Goal: Task Accomplishment & Management: Manage account settings

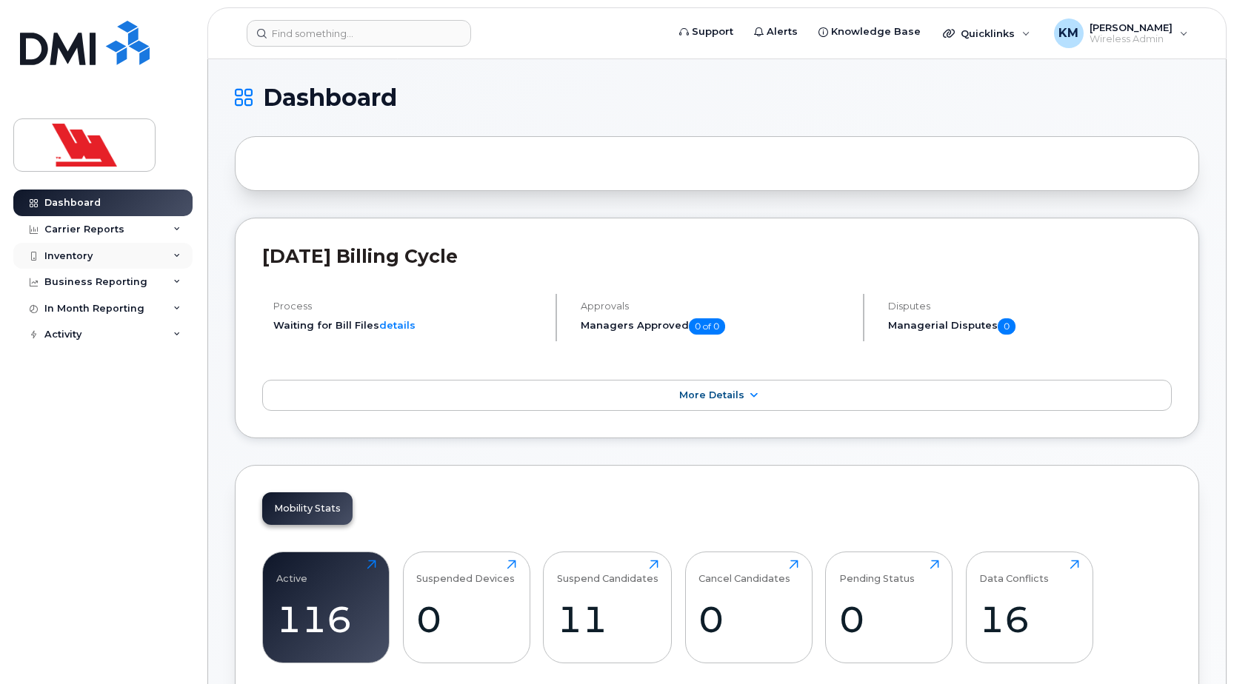
click at [90, 253] on div "Inventory" at bounding box center [68, 256] width 48 height 12
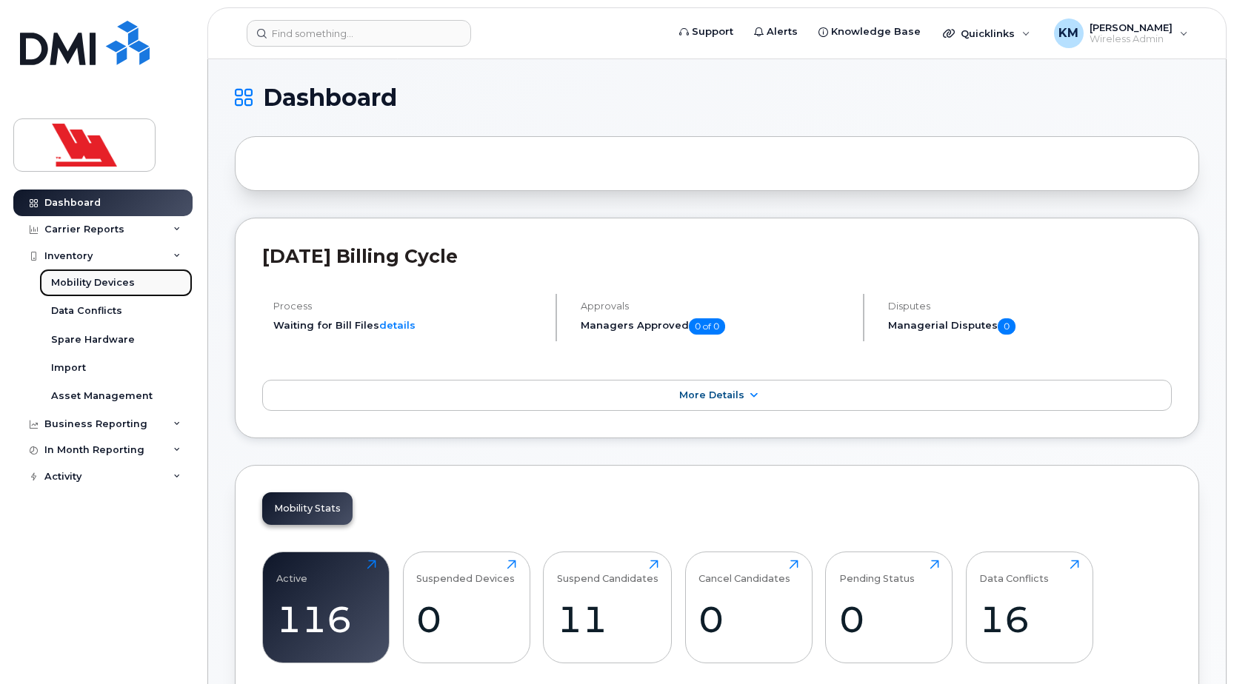
click at [109, 289] on div "Mobility Devices" at bounding box center [93, 282] width 84 height 13
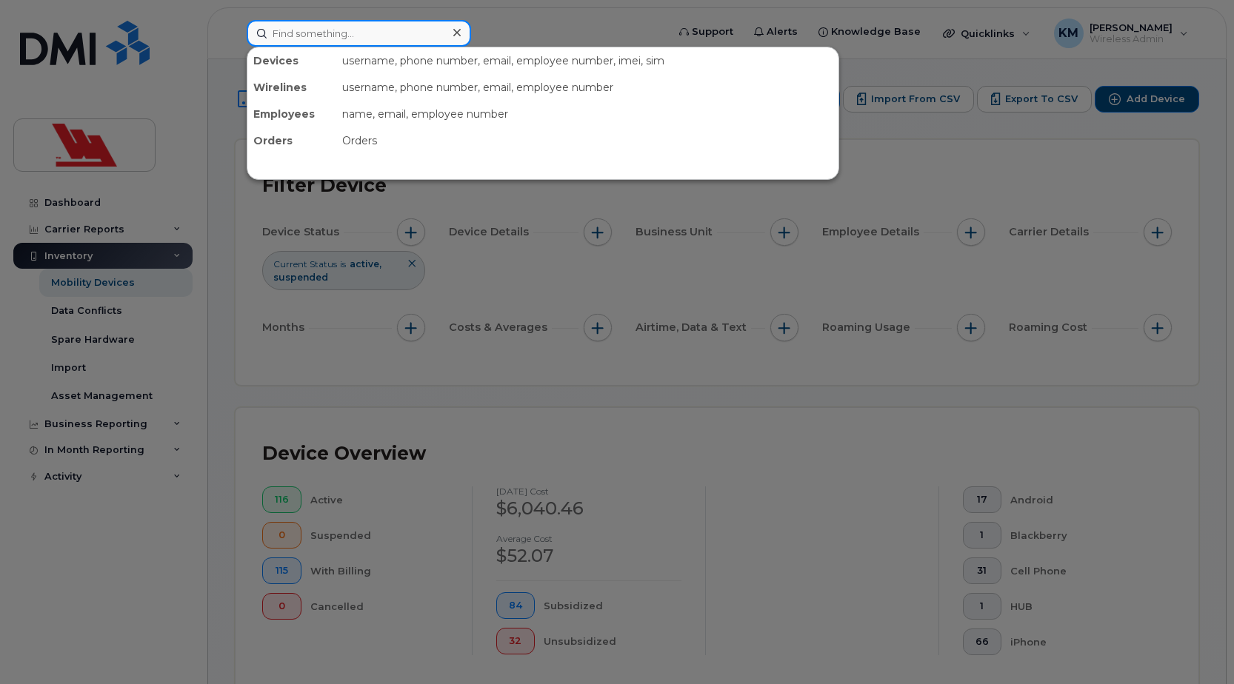
paste input "5460"
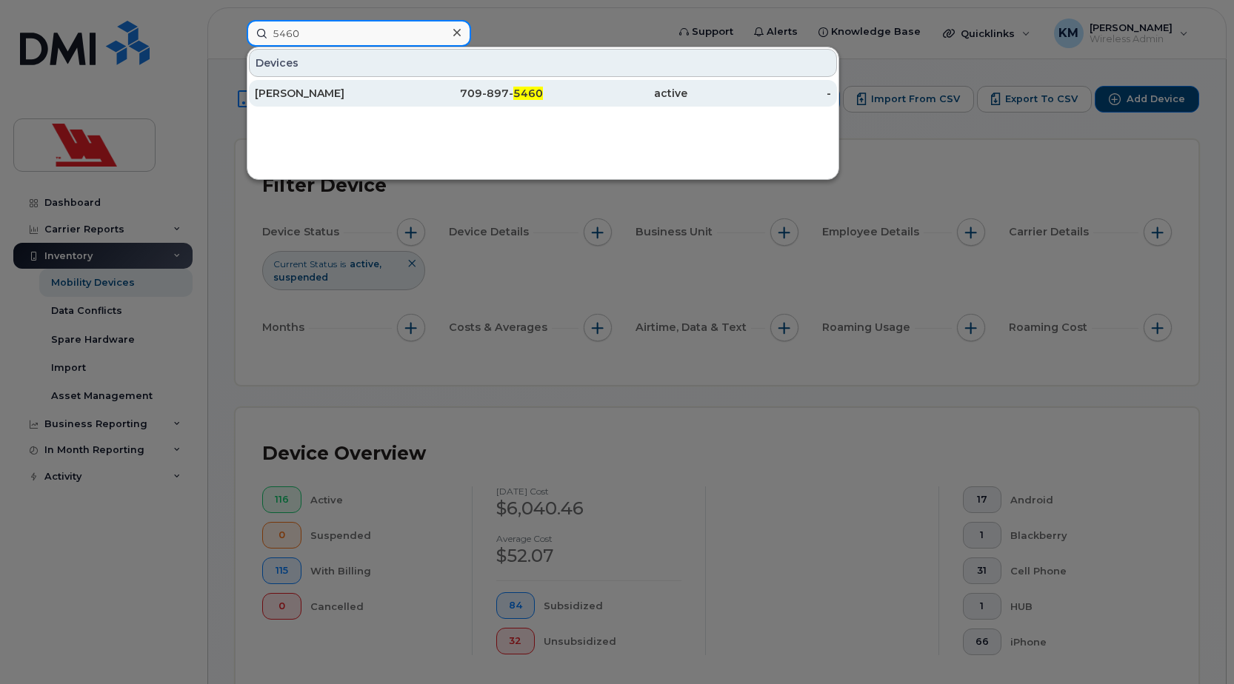
type input "5460"
click at [349, 96] on div "Kamutik W" at bounding box center [327, 93] width 144 height 15
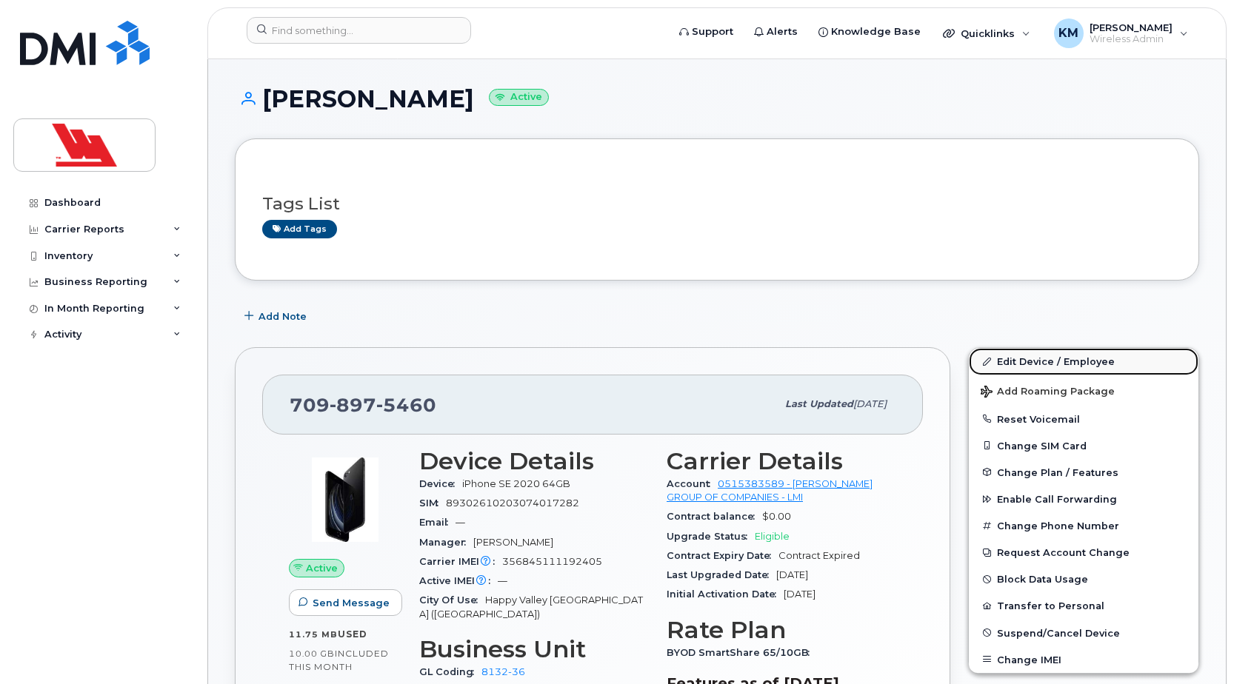
click at [1048, 365] on link "Edit Device / Employee" at bounding box center [1084, 361] width 230 height 27
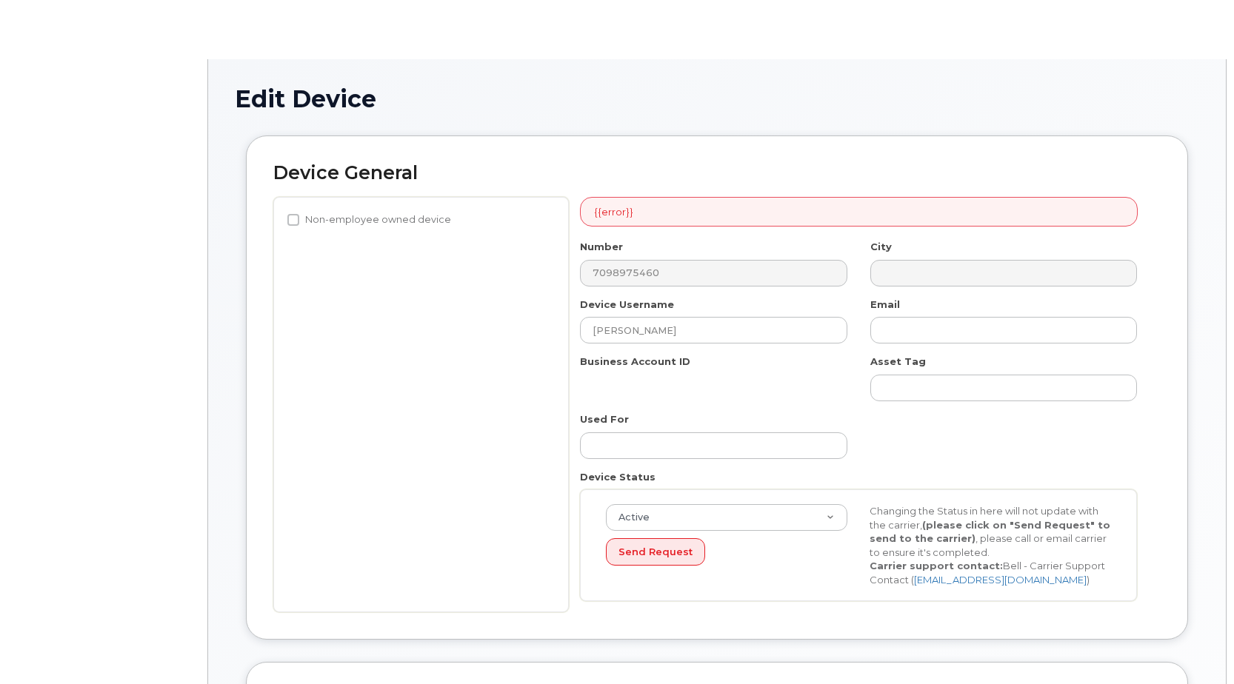
select select "36144327"
select select "36144335"
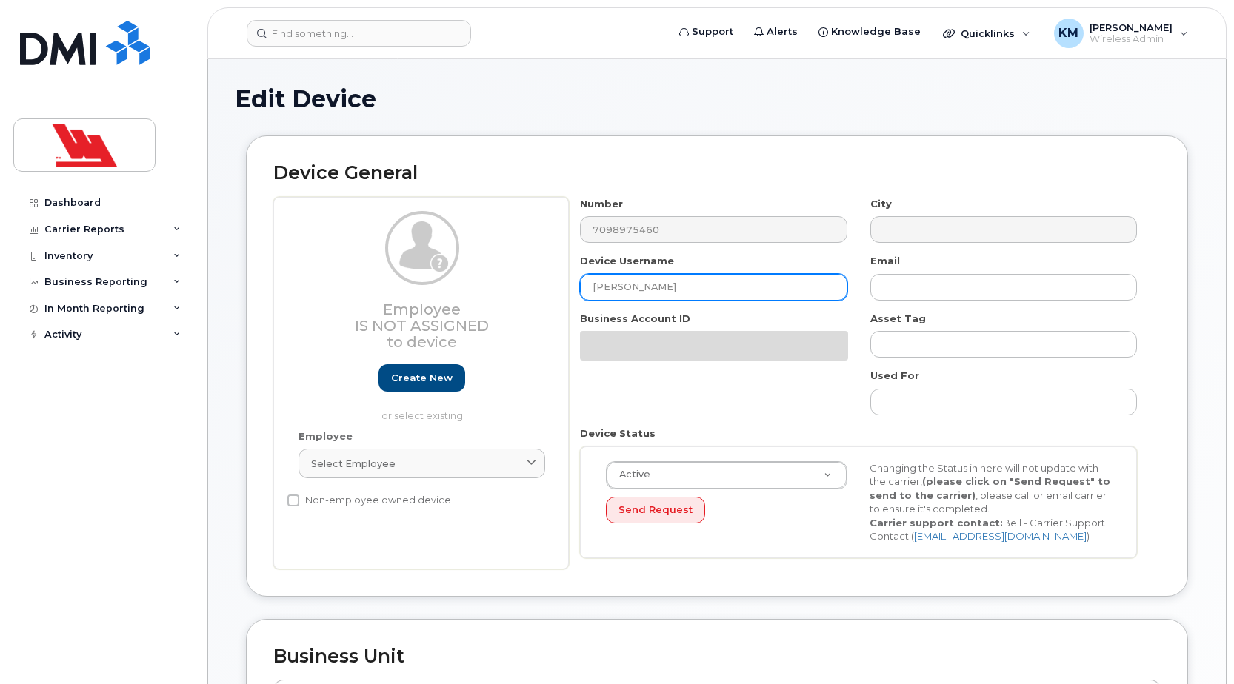
click at [590, 292] on input "Kamutik W" at bounding box center [713, 287] width 267 height 27
type input "Lmi Kamutik W"
type input "Saving..."
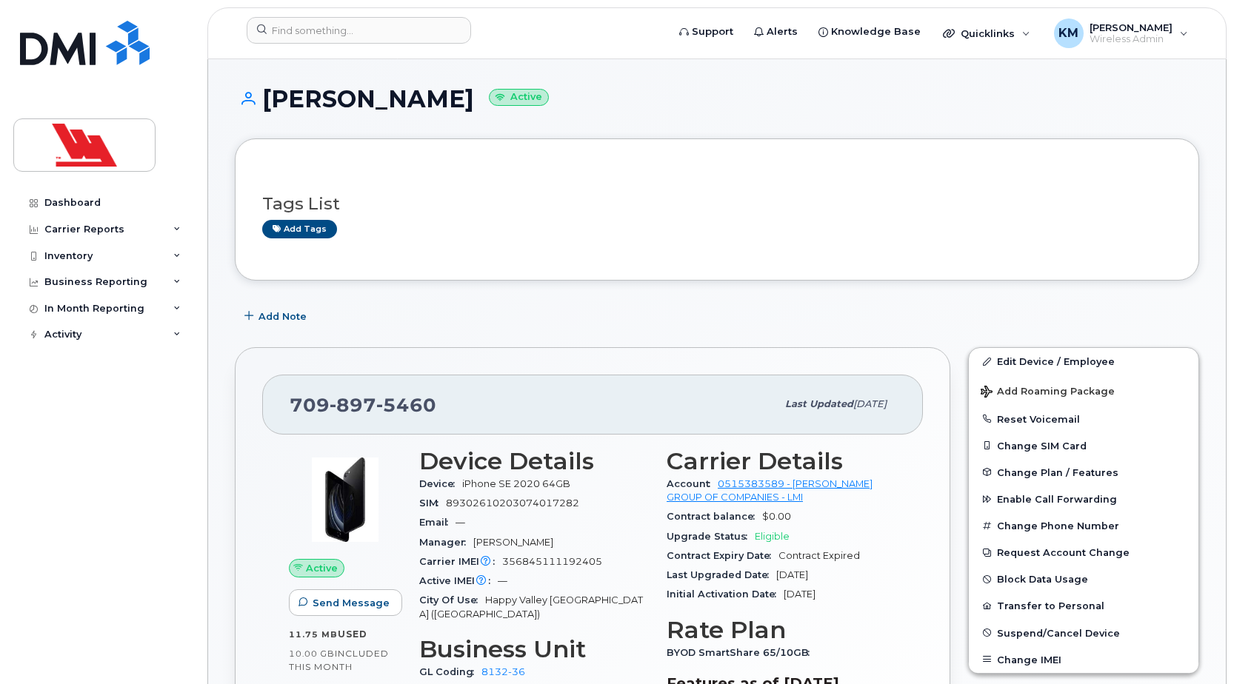
drag, startPoint x: 455, startPoint y: 96, endPoint x: 266, endPoint y: 108, distance: 189.3
click at [266, 108] on h1 "Lmi Kamutik W Active" at bounding box center [717, 99] width 964 height 26
copy h1 "Lmi Kamutik W"
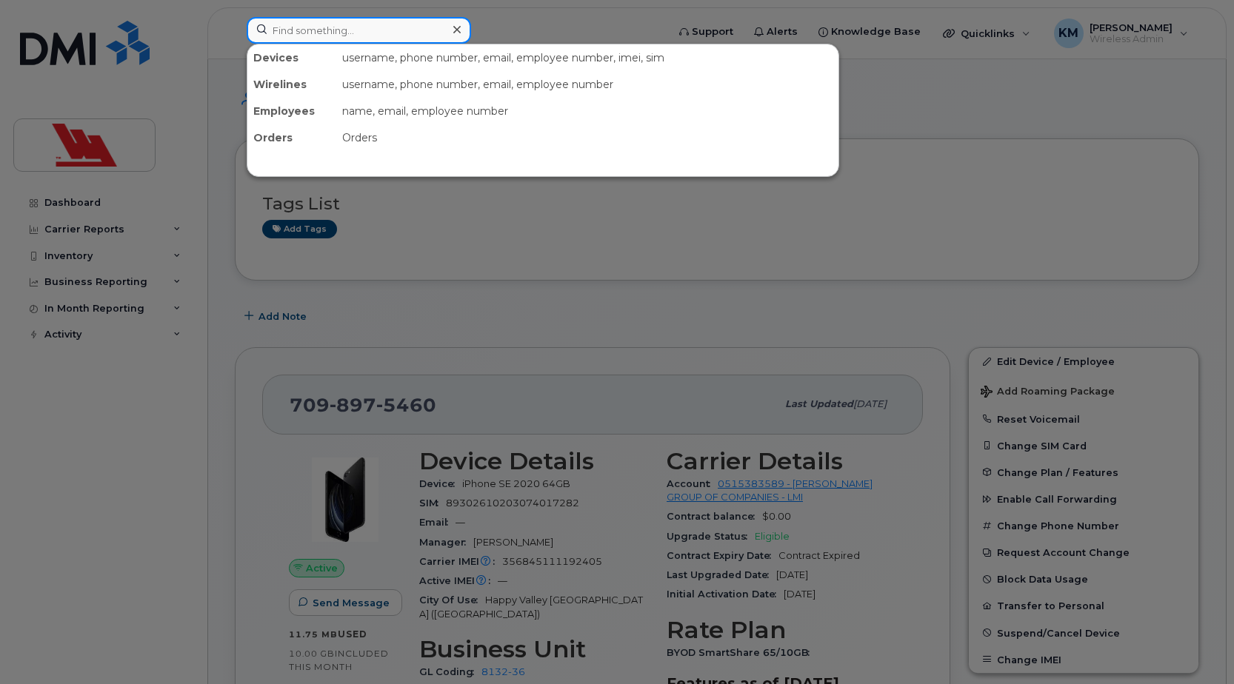
paste input "6066"
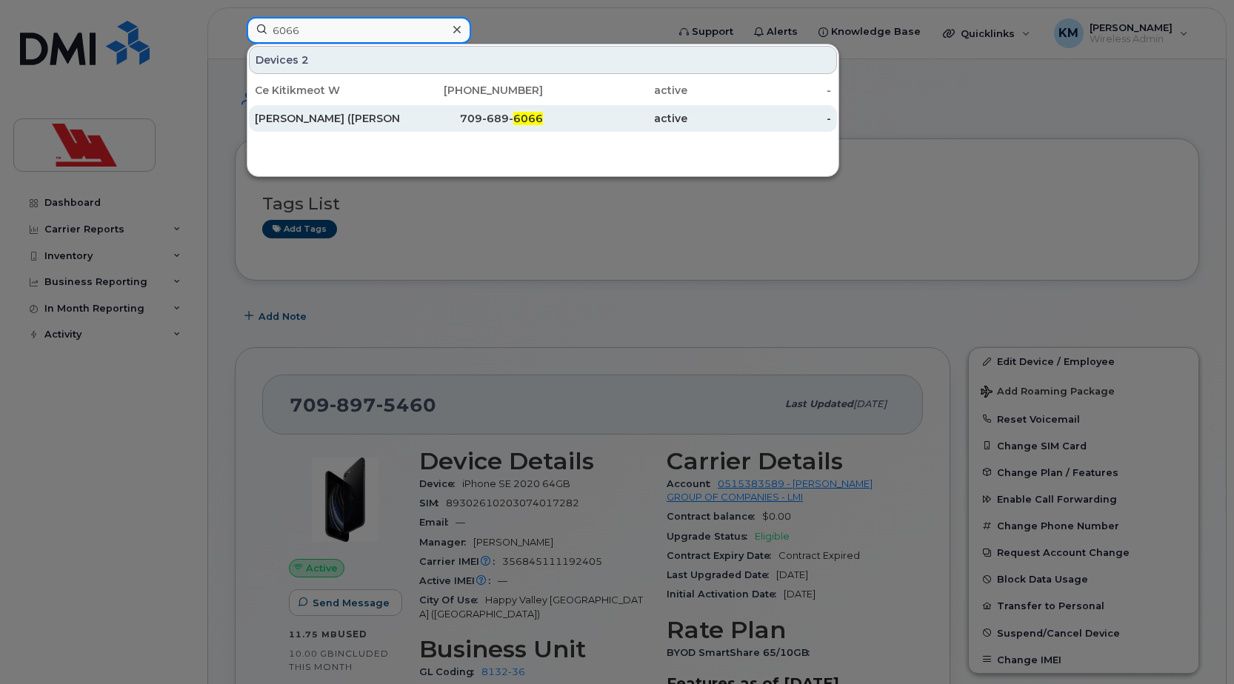
type input "6066"
click at [337, 119] on div "Sibyl W Vessel (Peter)" at bounding box center [327, 118] width 144 height 15
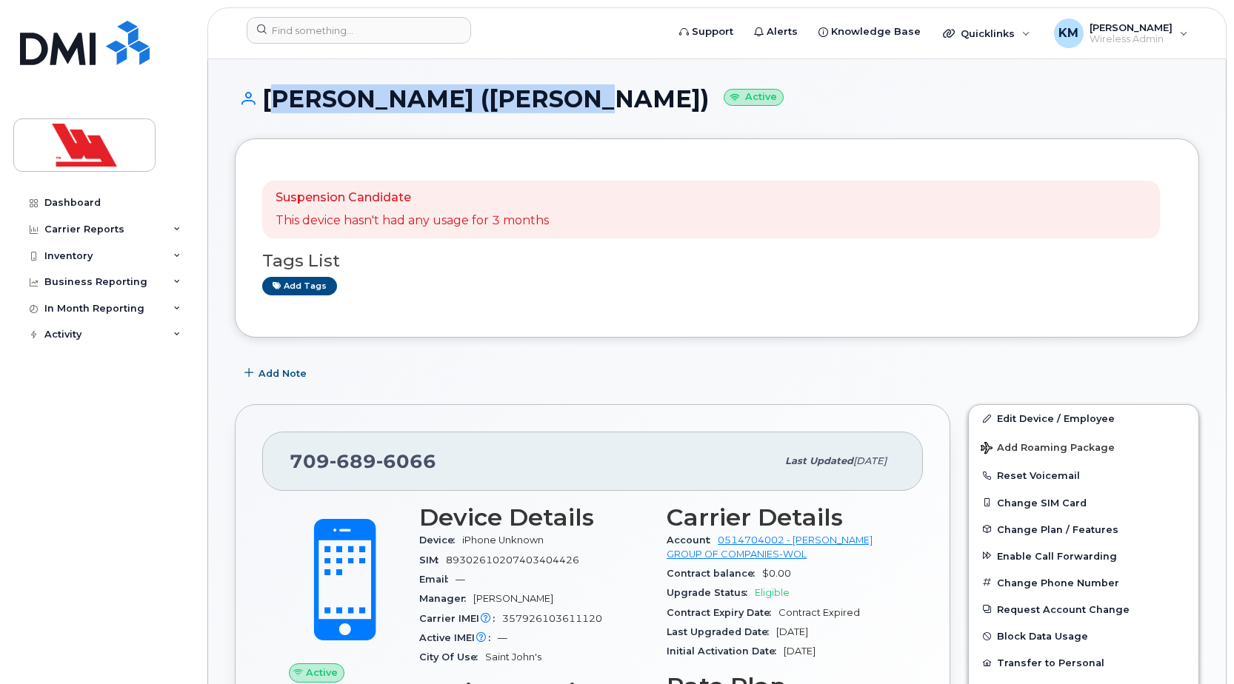
drag, startPoint x: 266, startPoint y: 91, endPoint x: 529, endPoint y: 79, distance: 263.2
copy h1 "[PERSON_NAME] ([PERSON_NAME])"
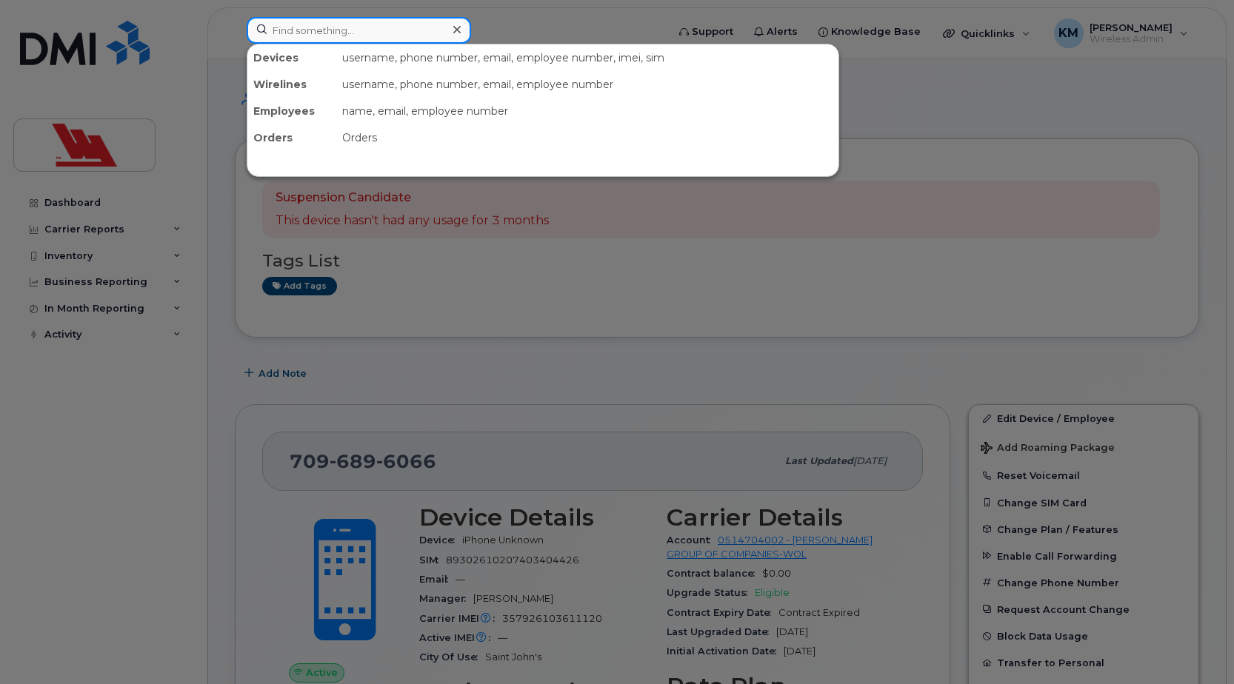
paste input "690-2324"
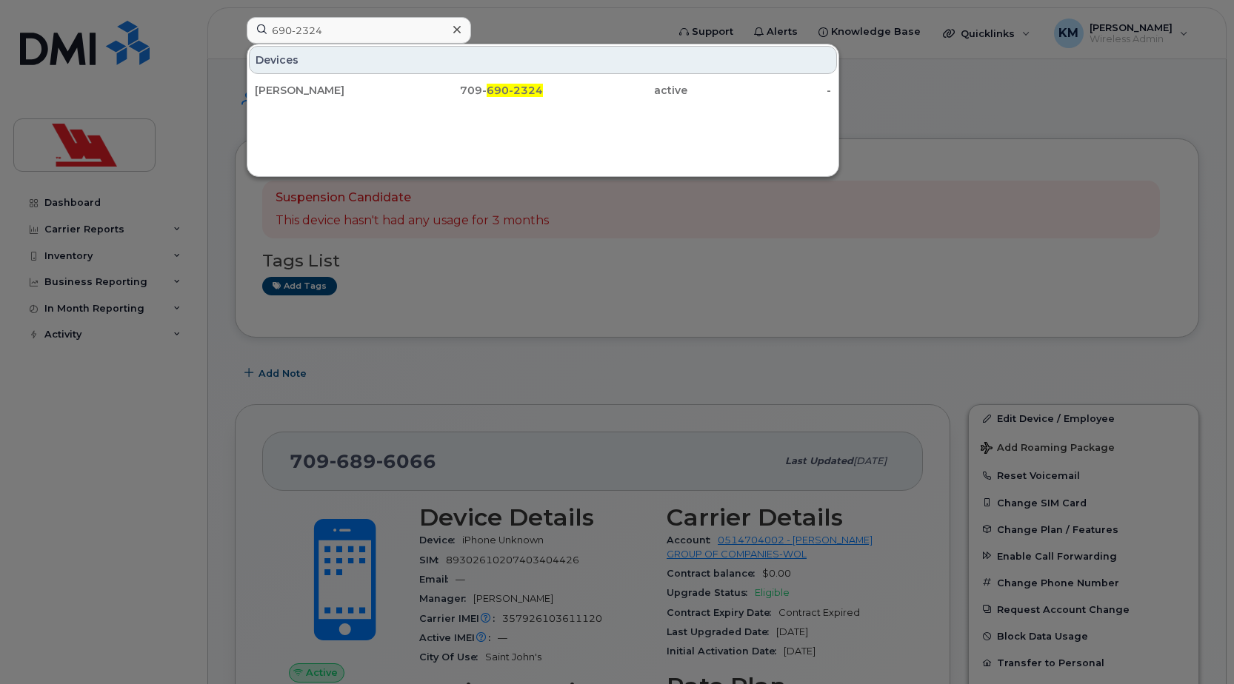
click at [693, 345] on div at bounding box center [617, 342] width 1234 height 684
drag, startPoint x: 384, startPoint y: 29, endPoint x: 256, endPoint y: 27, distance: 128.9
click at [256, 27] on input "690-2324" at bounding box center [359, 30] width 224 height 27
paste input "1400"
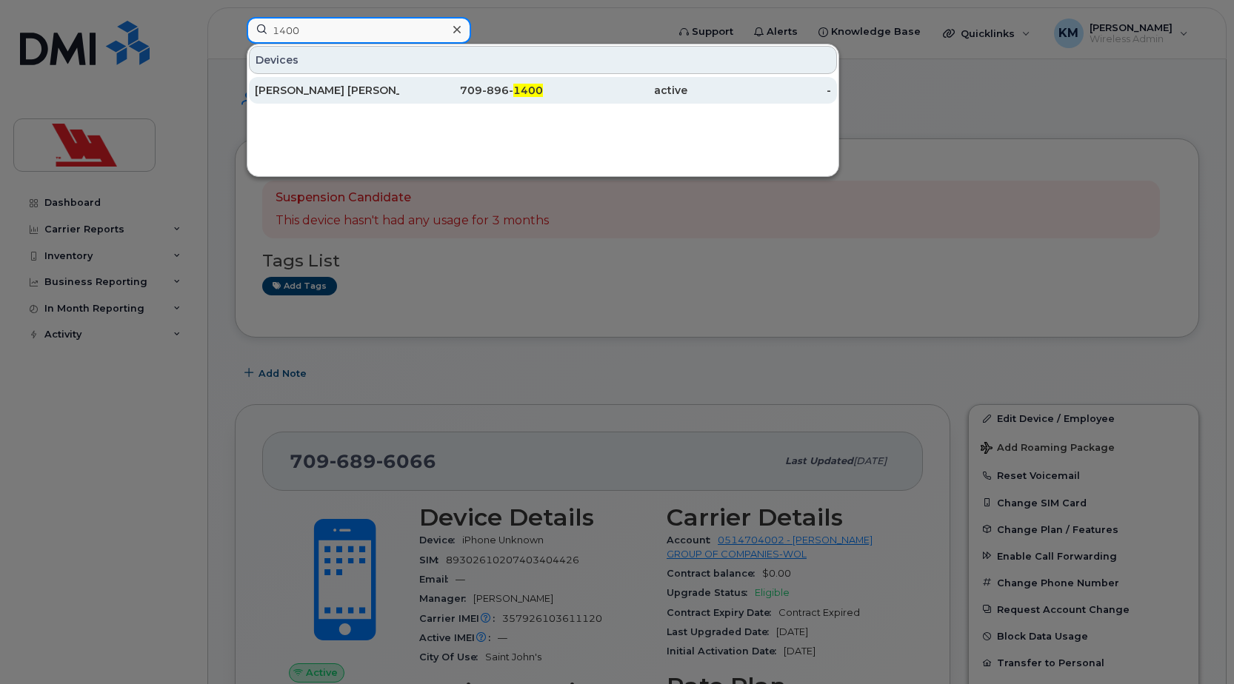
type input "1400"
click at [386, 95] on div "Mel C Woodward" at bounding box center [327, 90] width 144 height 15
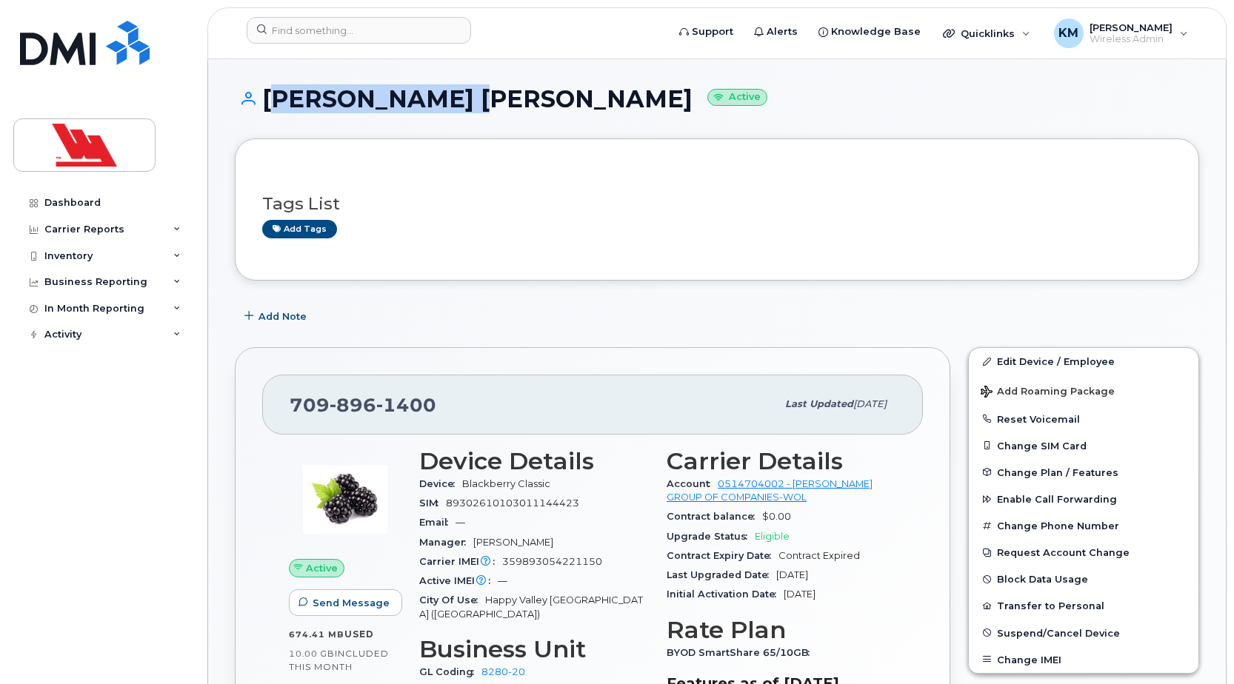
drag, startPoint x: 470, startPoint y: 96, endPoint x: 270, endPoint y: 82, distance: 201.2
copy h1 "[PERSON_NAME] [PERSON_NAME]"
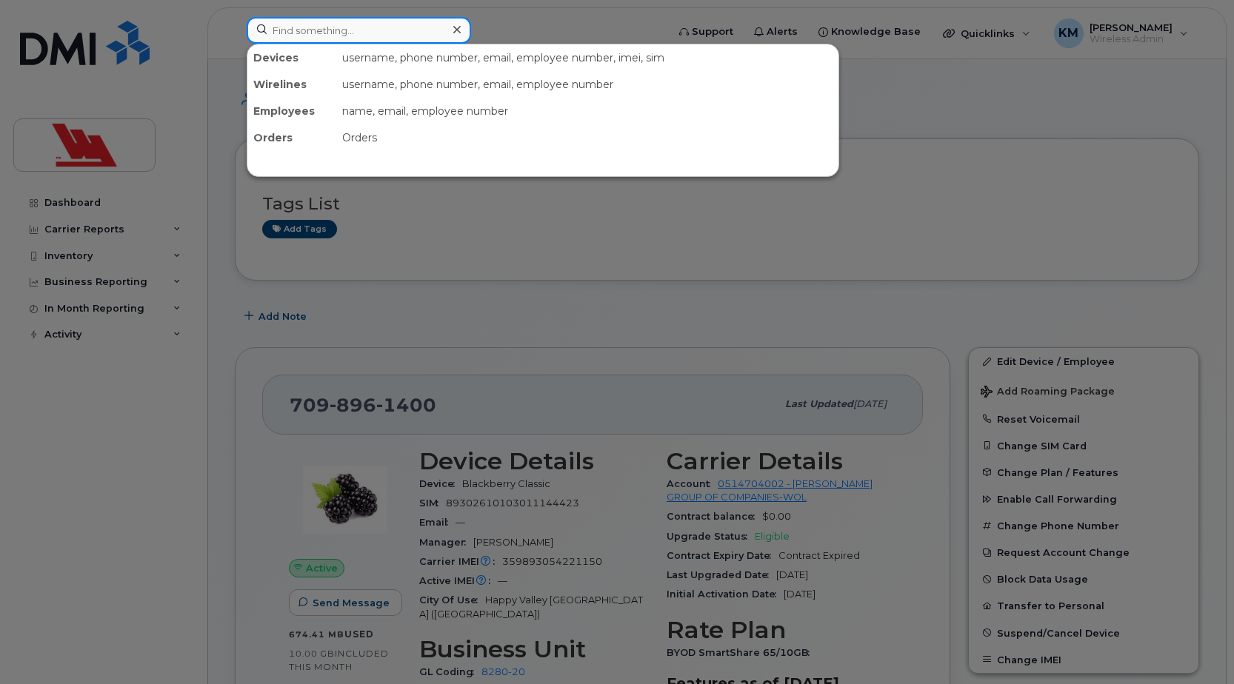
paste input "7513"
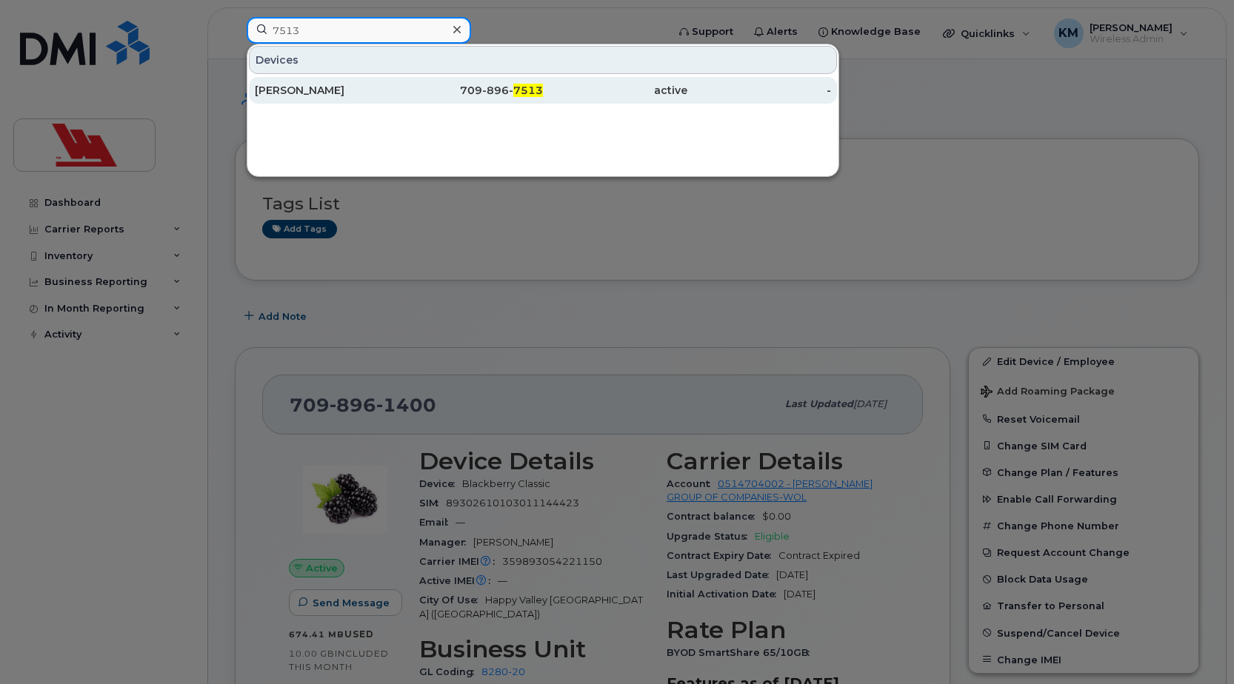
type input "7513"
click at [383, 90] on div "[PERSON_NAME]" at bounding box center [327, 90] width 144 height 15
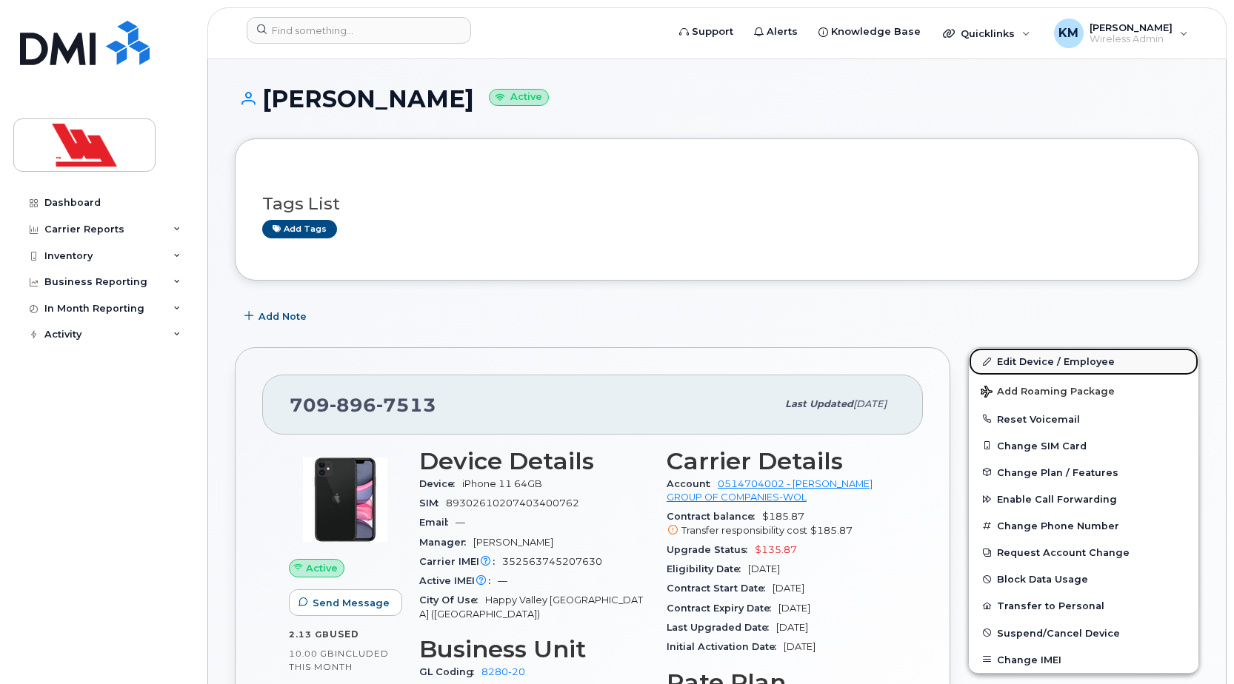
click at [1073, 364] on link "Edit Device / Employee" at bounding box center [1084, 361] width 230 height 27
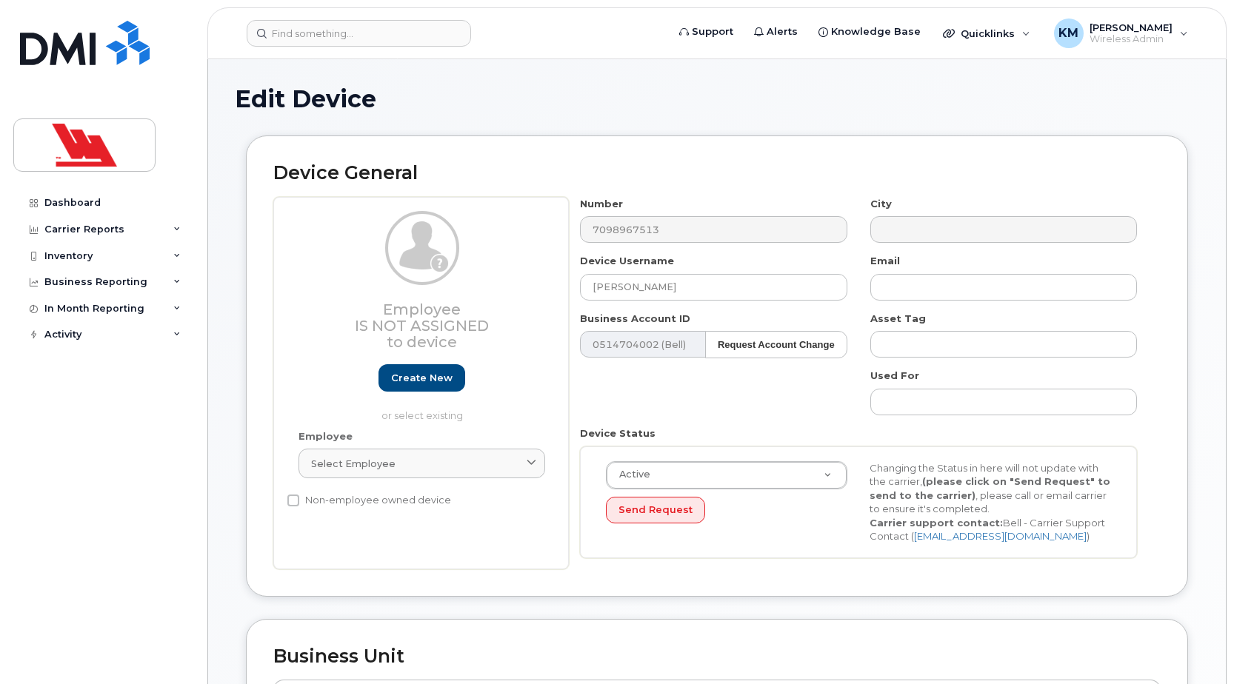
select select "36144315"
select select "36144336"
click at [619, 286] on input "Steve Quann" at bounding box center [713, 287] width 267 height 27
click at [619, 287] on input "Steve Quann" at bounding box center [713, 287] width 267 height 27
type input "[PERSON_NAME]"
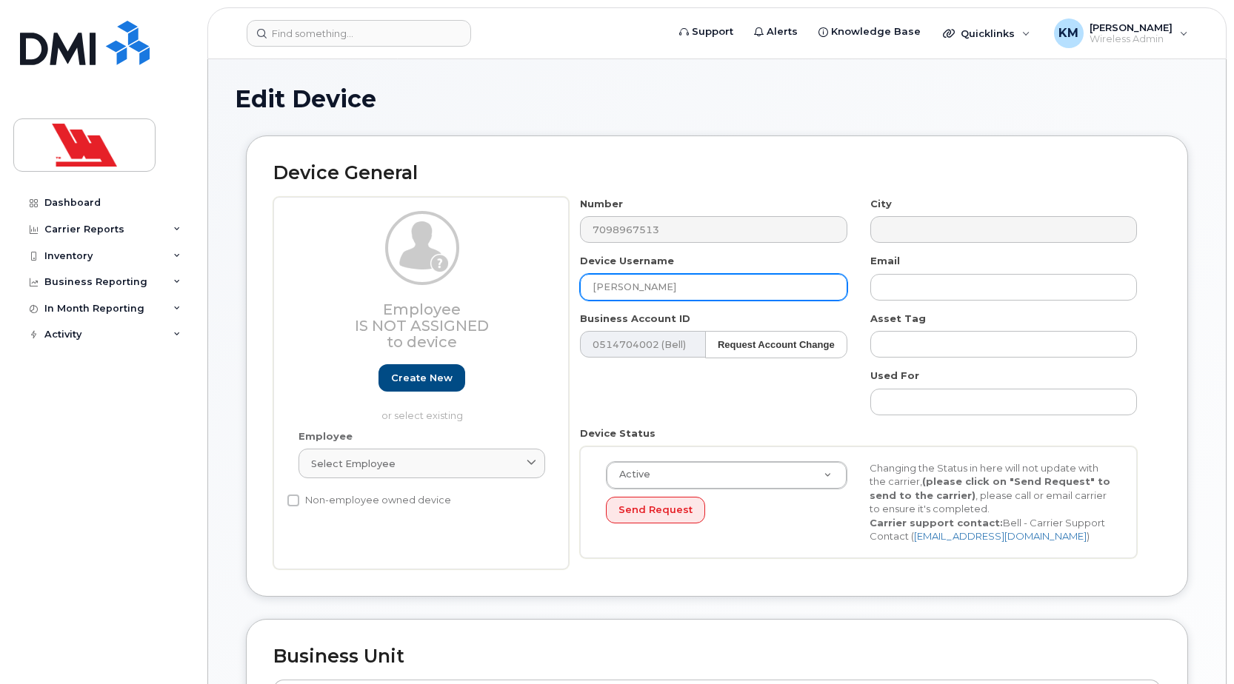
type input "Saving..."
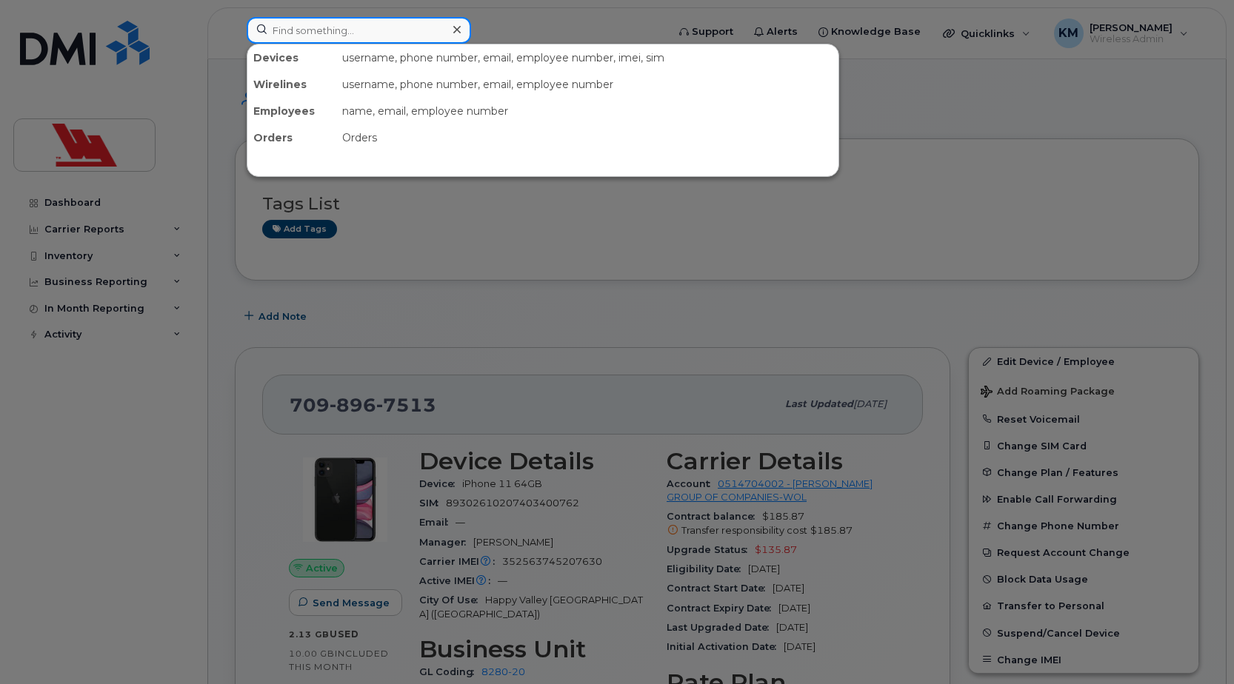
paste input "3717"
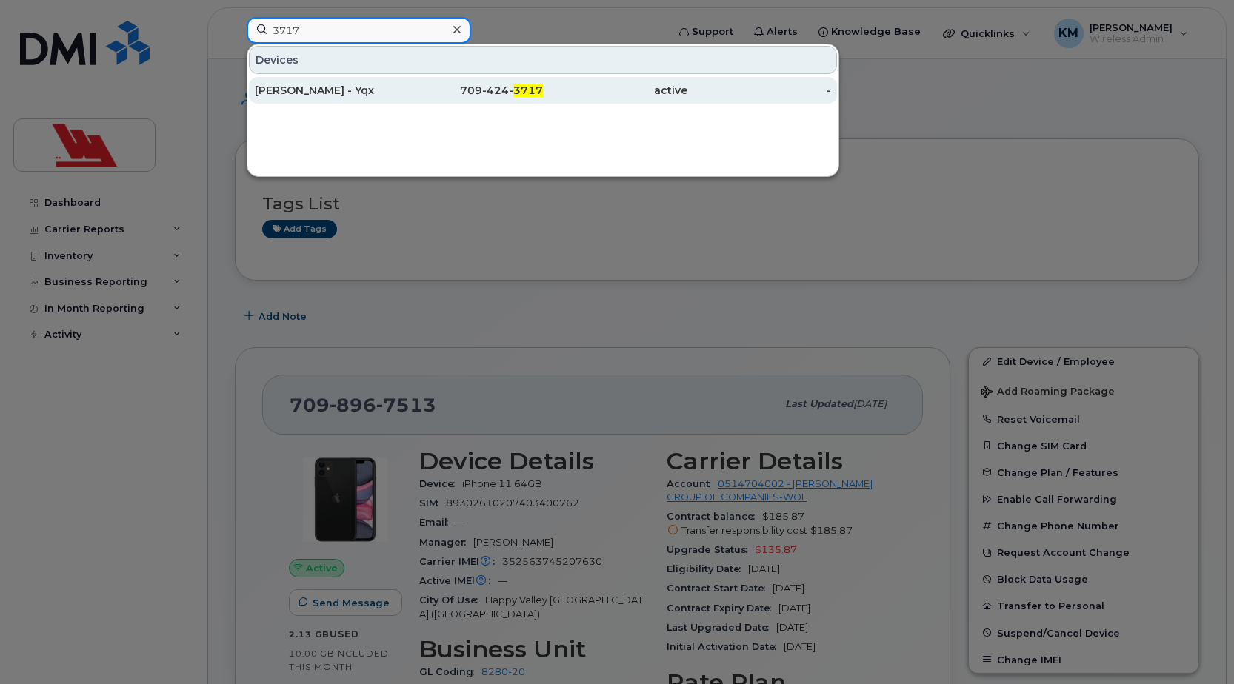
type input "3717"
click at [402, 89] on div "709-424- 3717" at bounding box center [471, 90] width 144 height 15
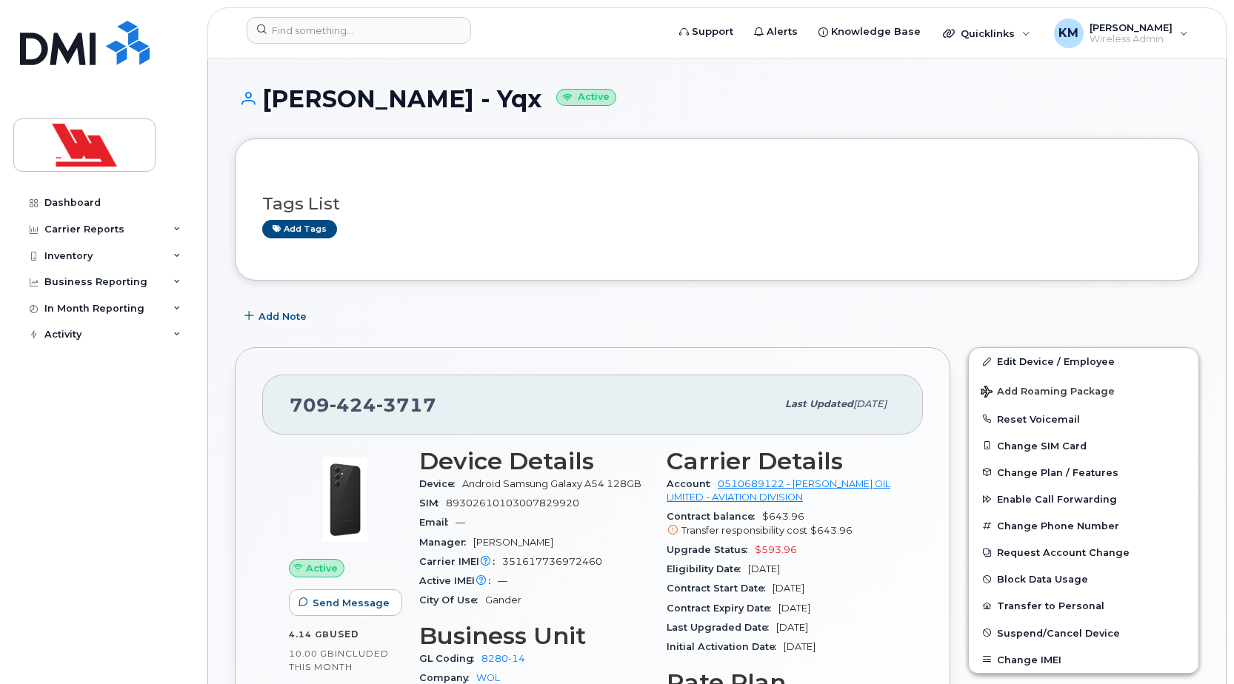
drag, startPoint x: 551, startPoint y: 97, endPoint x: 265, endPoint y: 108, distance: 286.2
click at [265, 108] on h1 "[PERSON_NAME] - Yqx Active" at bounding box center [717, 99] width 964 height 26
copy h1 "[PERSON_NAME] - Yqx"
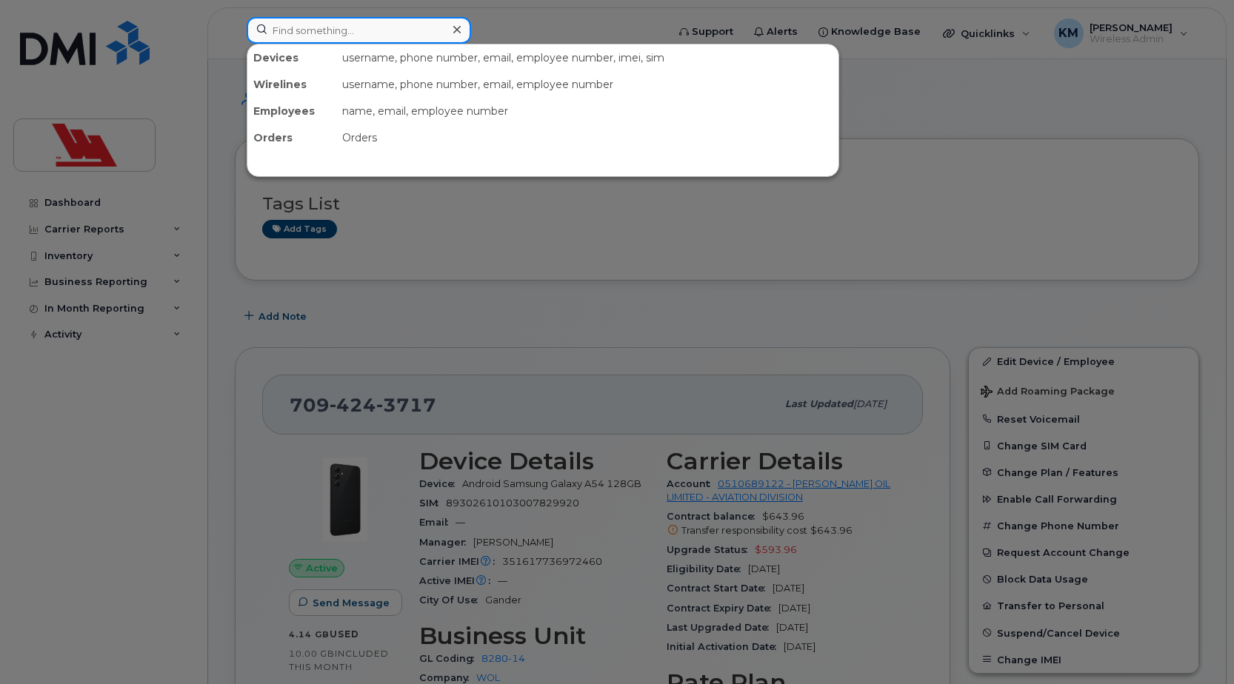
paste input "424-7365"
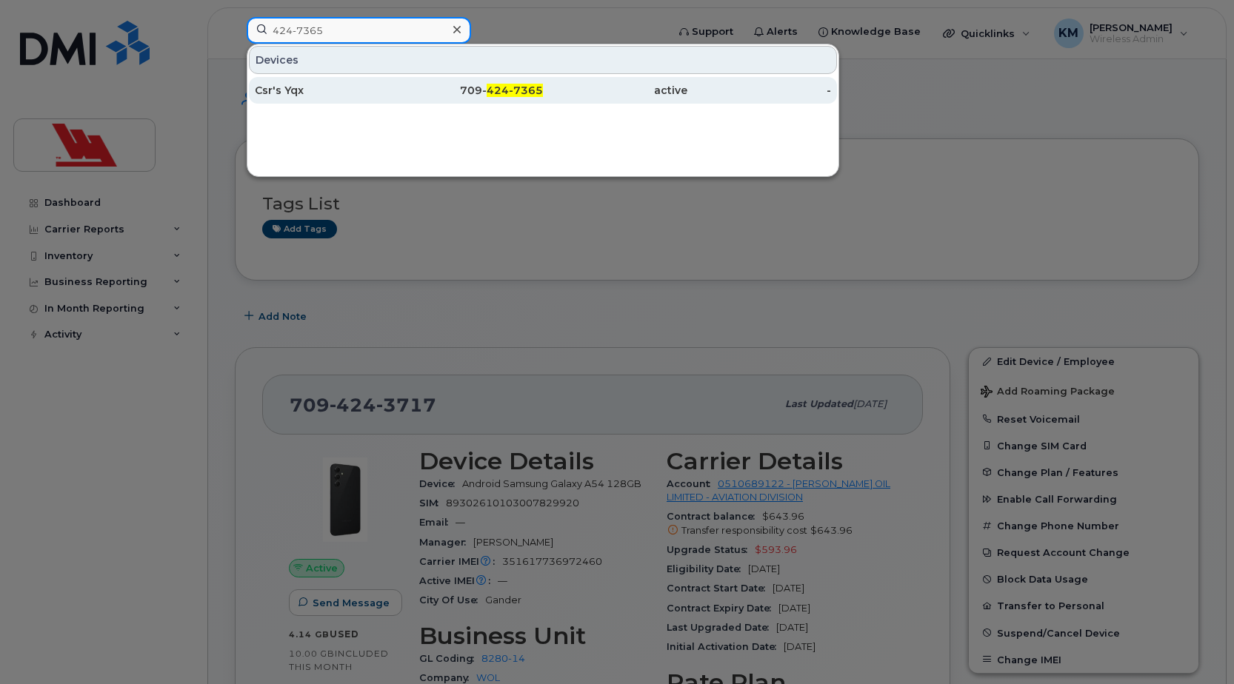
type input "424-7365"
click at [401, 87] on div "[PHONE_NUMBER]" at bounding box center [471, 90] width 144 height 15
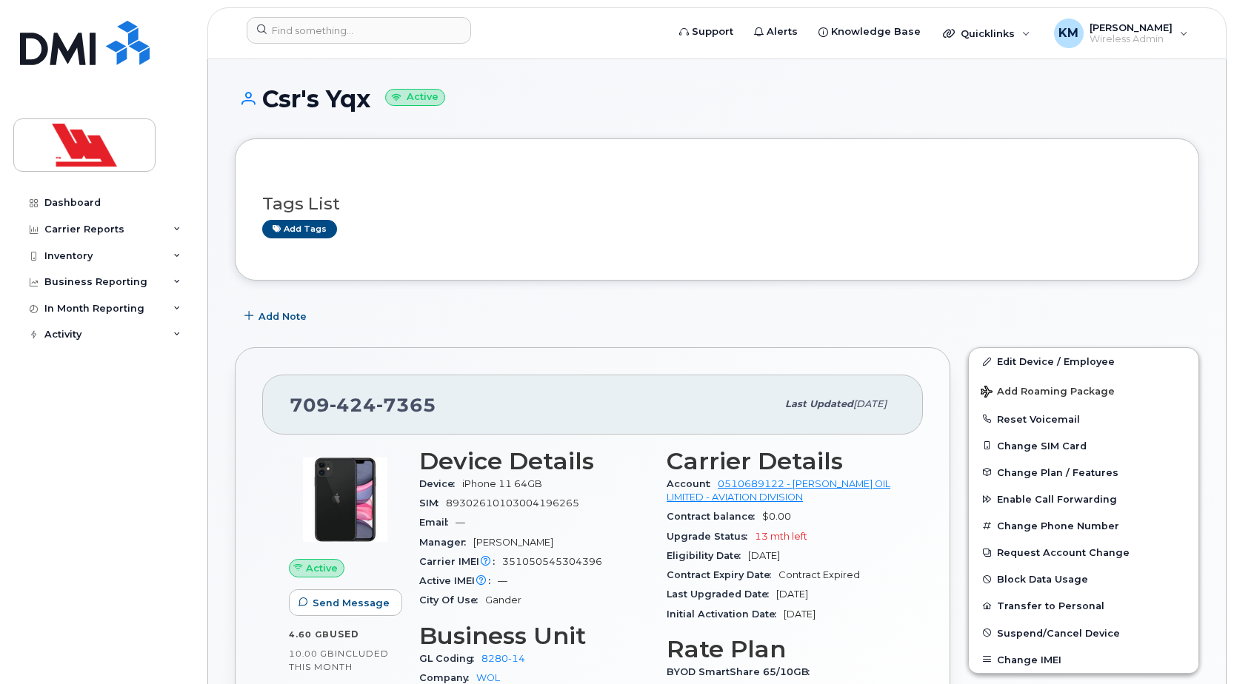
drag, startPoint x: 370, startPoint y: 104, endPoint x: 378, endPoint y: 111, distance: 11.0
click at [378, 111] on h1 "Csr's Yqx Active" at bounding box center [717, 99] width 964 height 26
